Goal: Find specific page/section: Find specific page/section

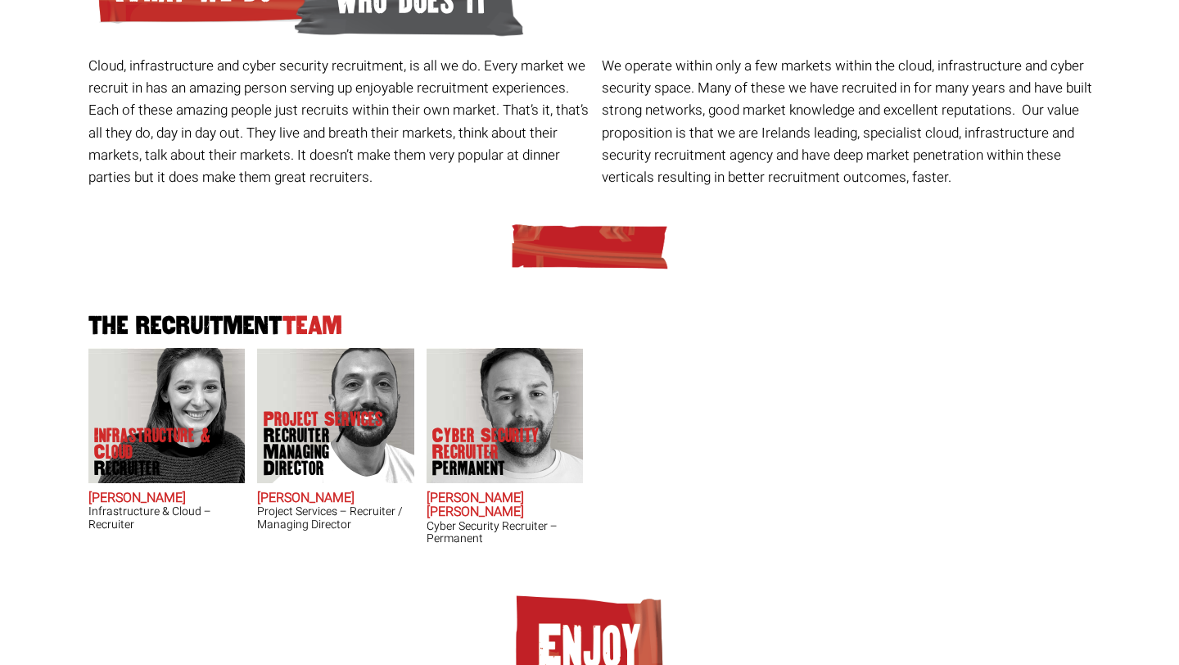
scroll to position [229, 0]
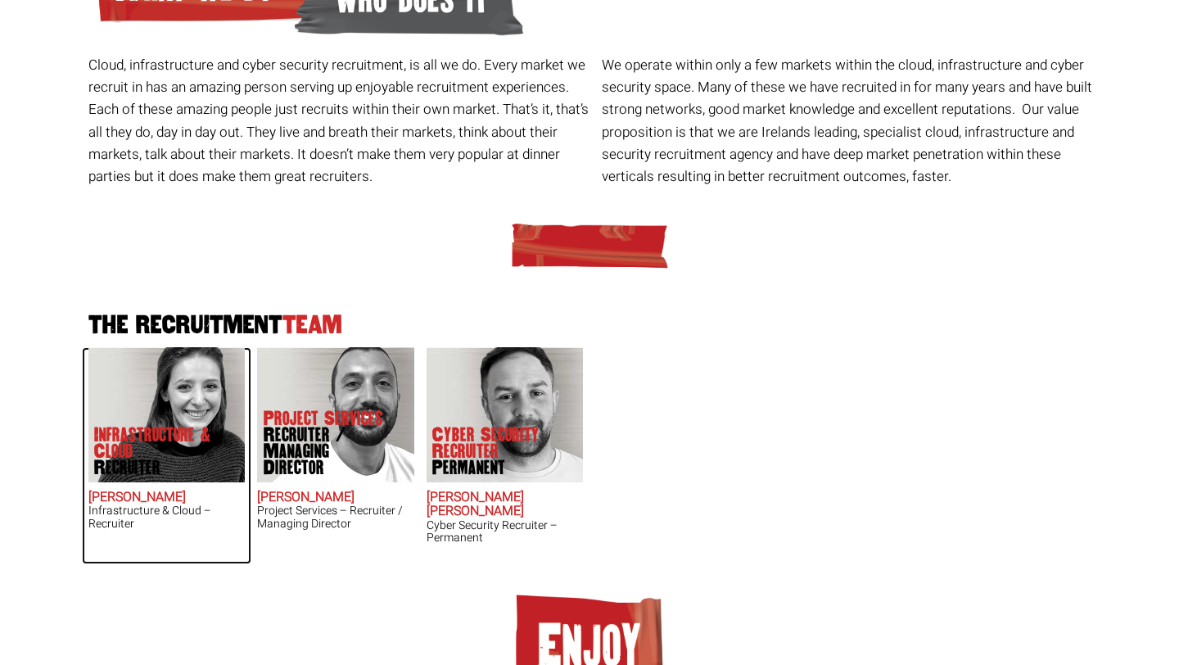
click at [125, 496] on h2 "[PERSON_NAME]" at bounding box center [166, 497] width 157 height 15
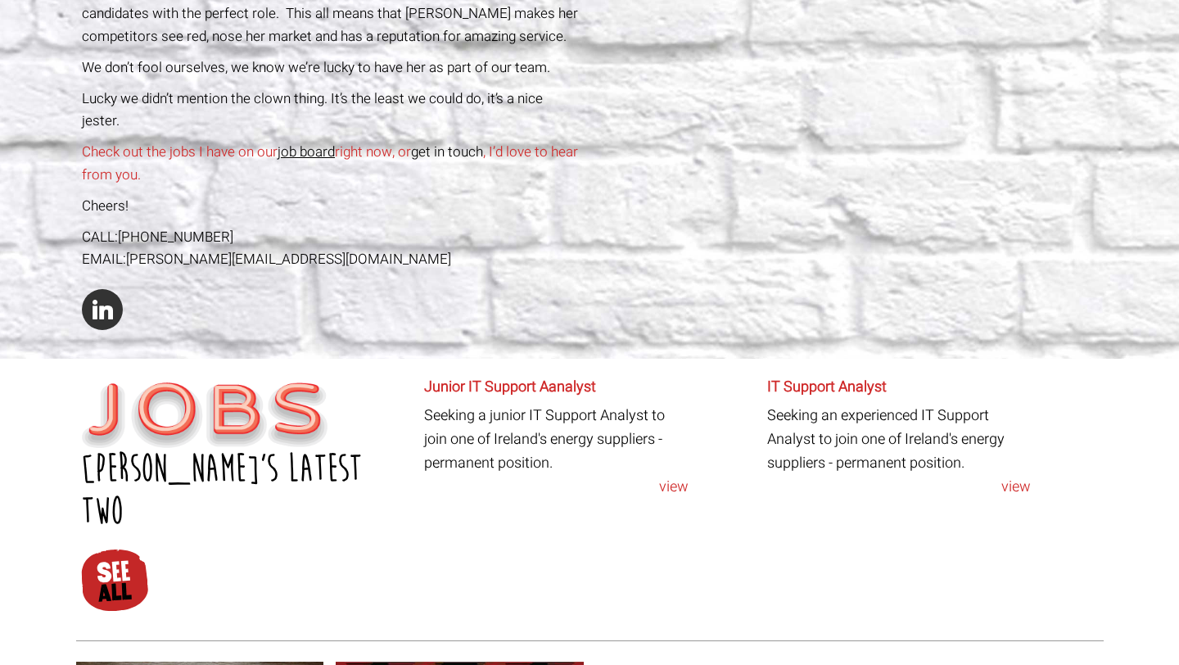
scroll to position [576, 0]
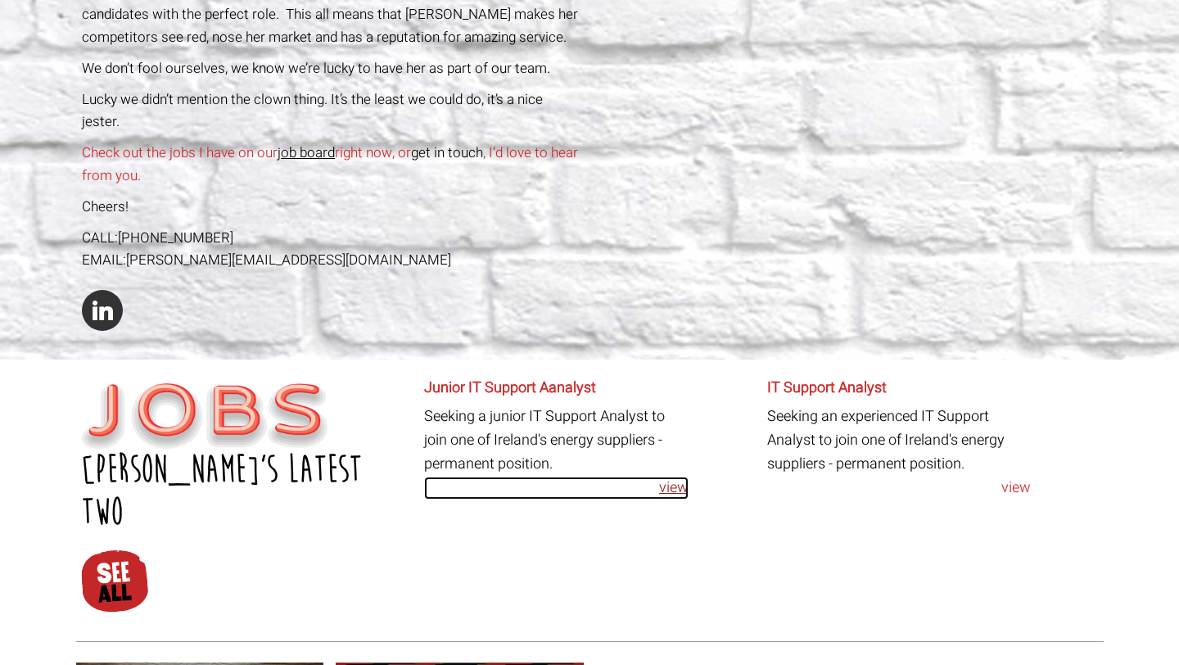
click at [672, 477] on link "view" at bounding box center [556, 489] width 264 height 24
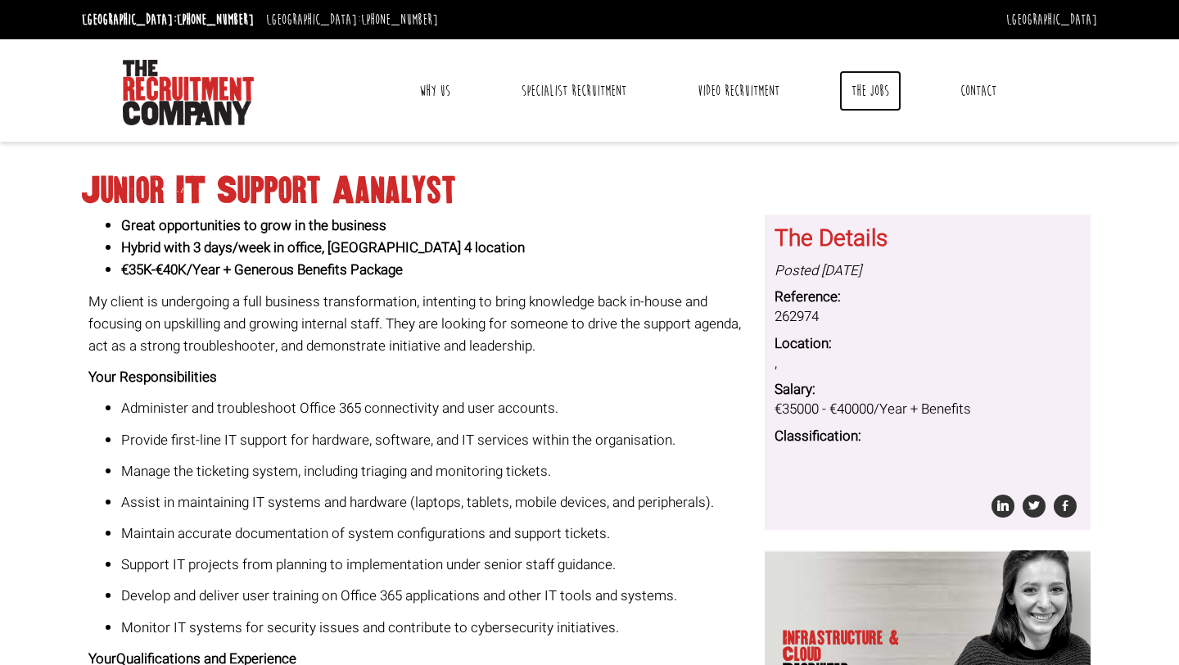
click at [867, 93] on link "The Jobs" at bounding box center [870, 90] width 62 height 41
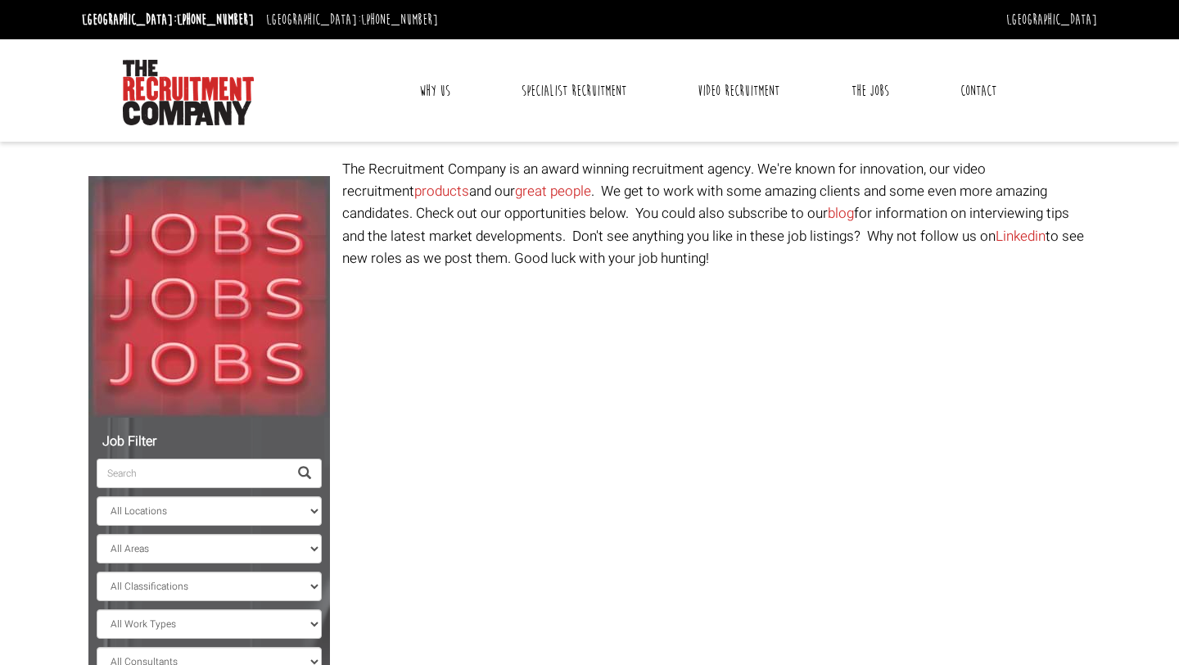
select select "Ireland"
